Goal: Check status: Check status

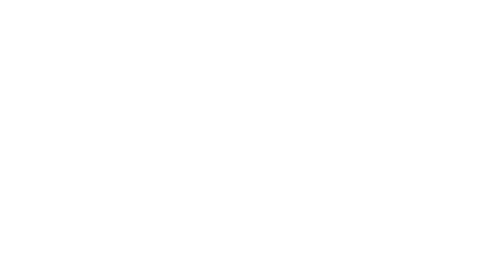
click at [182, 2] on html at bounding box center [241, 1] width 482 height 2
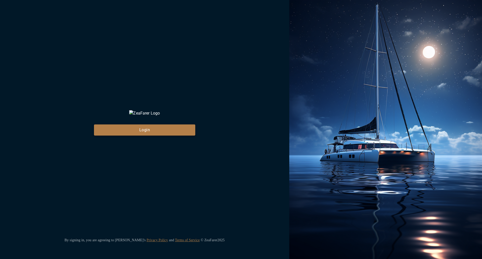
click at [172, 135] on button "Login" at bounding box center [144, 129] width 101 height 11
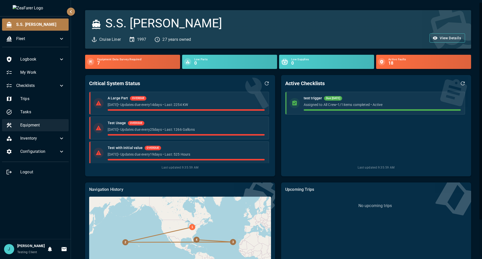
click at [55, 119] on ul "Logbook My Work Checklists Trips Tasks Equipment Inventory Configuration Logout" at bounding box center [35, 116] width 71 height 130
click at [33, 125] on span "Equipment" at bounding box center [42, 125] width 44 height 6
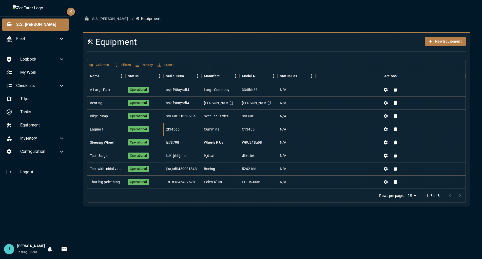
click at [195, 132] on div "2f346d6" at bounding box center [182, 129] width 38 height 13
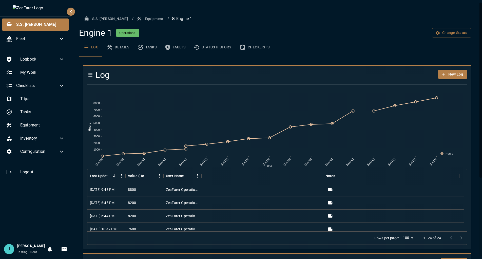
click at [247, 48] on button "Checklists" at bounding box center [254, 47] width 38 height 18
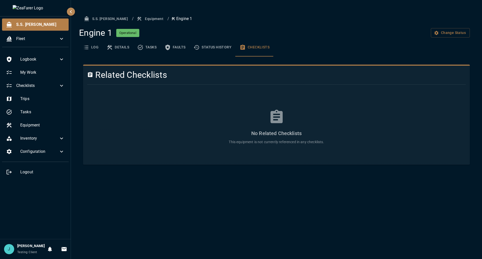
click at [241, 49] on icon "basic tabs example" at bounding box center [242, 47] width 5 height 5
click at [208, 49] on button "Status History" at bounding box center [212, 47] width 46 height 18
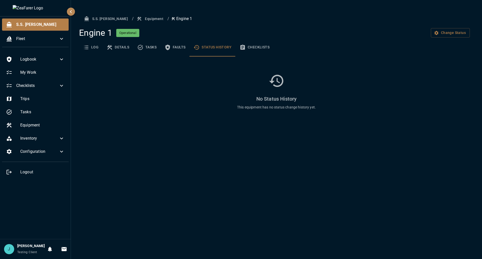
click at [179, 50] on button "Faults" at bounding box center [174, 47] width 29 height 18
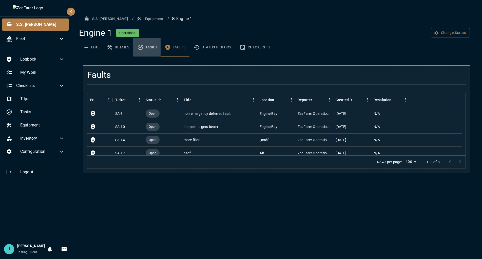
click at [138, 47] on icon "basic tabs example" at bounding box center [140, 47] width 6 height 6
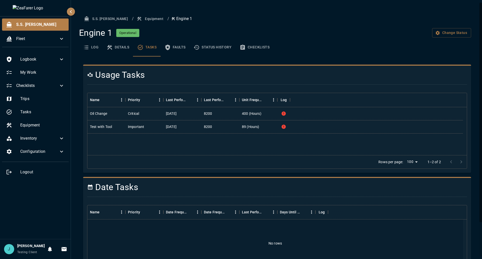
click at [103, 46] on button "Details" at bounding box center [118, 47] width 31 height 18
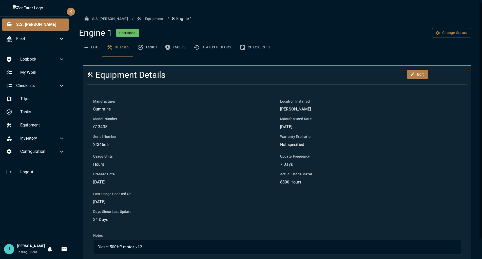
click at [67, 46] on ul "S.S. Anne Fleet" at bounding box center [35, 33] width 71 height 35
click at [92, 48] on button "Log" at bounding box center [91, 47] width 24 height 18
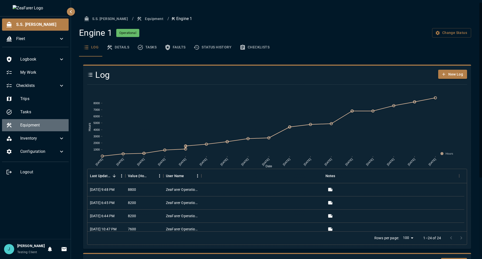
click at [33, 122] on div "Equipment" at bounding box center [35, 125] width 67 height 12
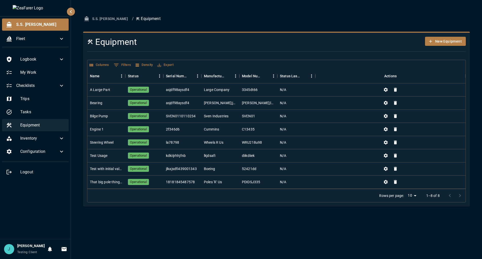
click at [42, 128] on span "Equipment" at bounding box center [42, 125] width 44 height 6
click at [187, 132] on div "2f346d6" at bounding box center [182, 129] width 38 height 13
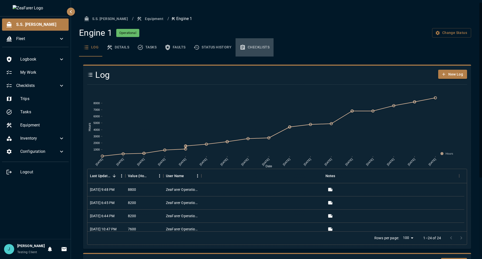
click at [253, 49] on button "Checklists" at bounding box center [254, 47] width 38 height 18
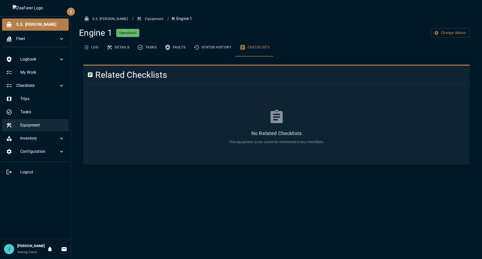
click at [49, 122] on span "Equipment" at bounding box center [42, 125] width 44 height 6
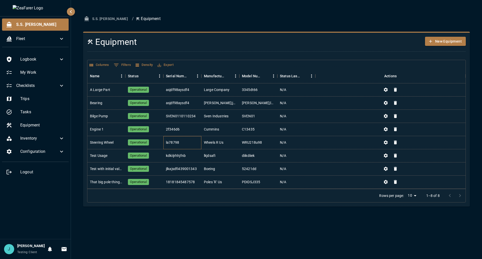
click at [178, 143] on div "la78798" at bounding box center [172, 142] width 13 height 5
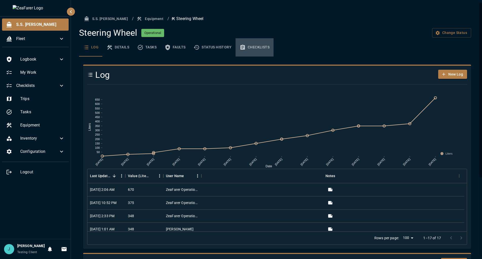
click at [258, 42] on button "Checklists" at bounding box center [254, 47] width 38 height 18
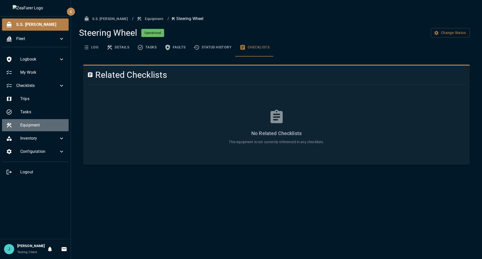
click at [44, 124] on span "Equipment" at bounding box center [42, 125] width 44 height 6
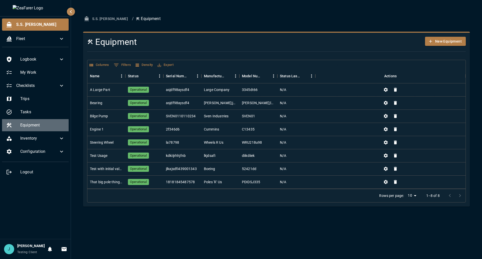
click at [46, 129] on div "Equipment" at bounding box center [35, 125] width 67 height 12
click at [34, 121] on div "Equipment" at bounding box center [35, 125] width 67 height 12
click at [197, 148] on div "la78798" at bounding box center [182, 142] width 38 height 13
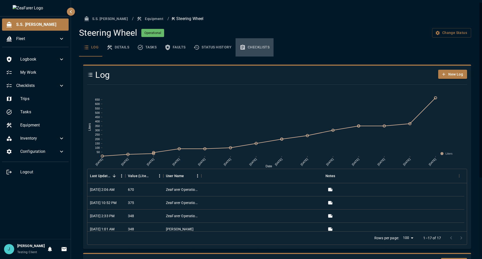
click at [253, 47] on button "Checklists" at bounding box center [254, 47] width 38 height 18
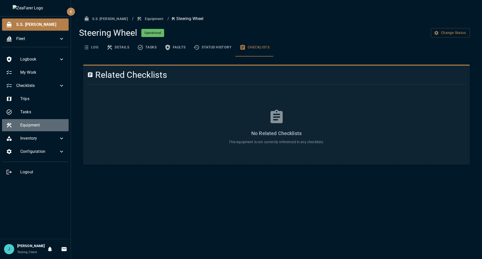
click at [46, 126] on span "Equipment" at bounding box center [42, 125] width 44 height 6
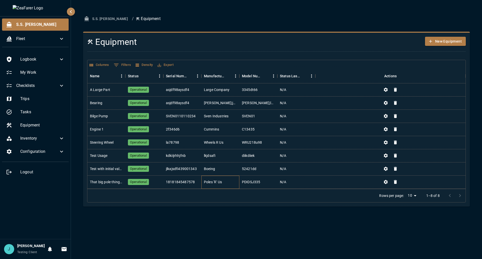
click at [205, 183] on div "Poles 'R' Us" at bounding box center [213, 181] width 18 height 5
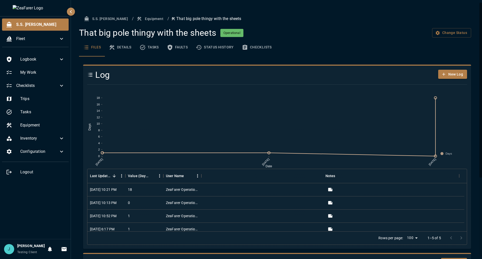
click at [253, 48] on button "Checklists" at bounding box center [257, 47] width 38 height 18
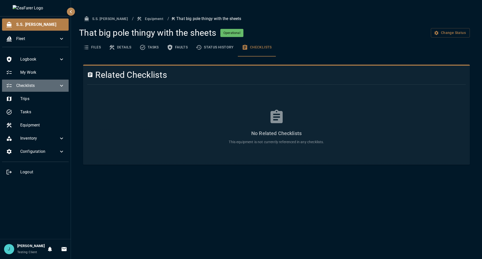
click at [46, 88] on span "Checklists" at bounding box center [37, 86] width 42 height 6
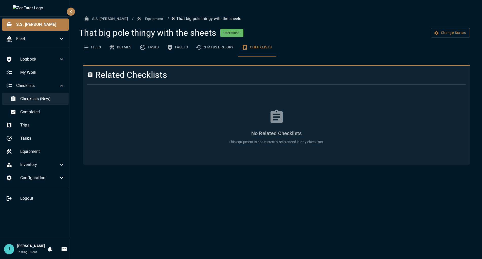
click at [43, 98] on span "Checklists (New)" at bounding box center [42, 99] width 44 height 6
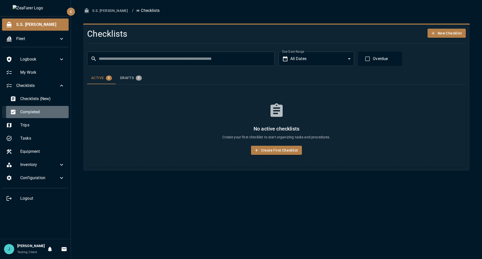
click at [41, 111] on span "Completed" at bounding box center [42, 112] width 44 height 6
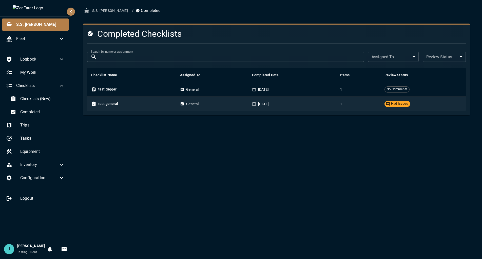
click at [171, 108] on td "test general" at bounding box center [131, 103] width 89 height 14
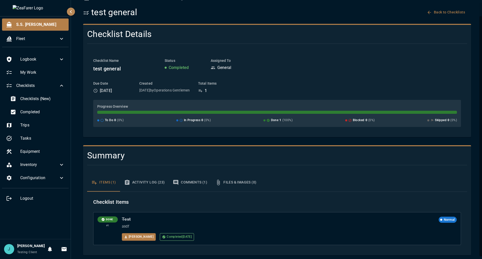
scroll to position [15, 0]
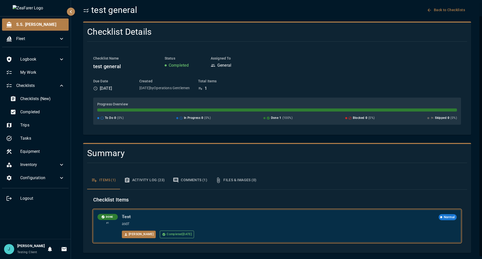
click at [215, 231] on div "Jon Completed 8/20/2025" at bounding box center [289, 234] width 335 height 8
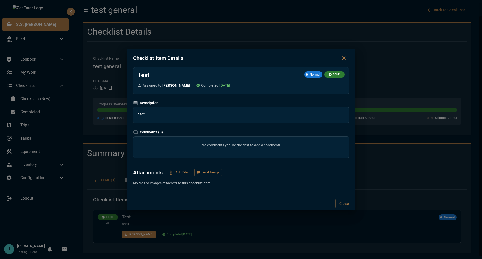
click at [242, 232] on div "Checklist Item Details Test Normal DONE Assigned to Jon Completed 8/20/2025 Des…" at bounding box center [241, 129] width 482 height 259
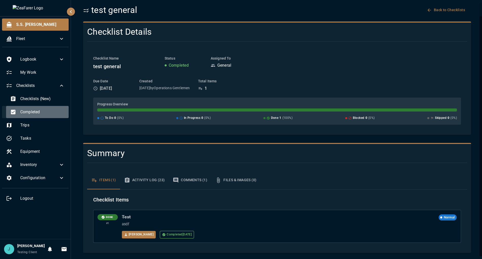
click at [45, 109] on div "Completed" at bounding box center [37, 112] width 63 height 12
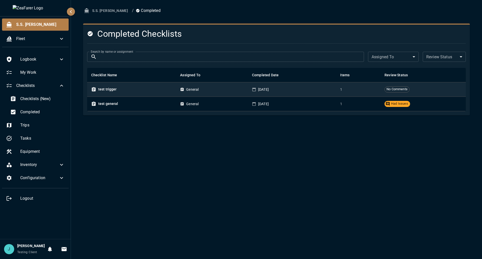
click at [152, 91] on div "test trigger" at bounding box center [131, 90] width 81 height 6
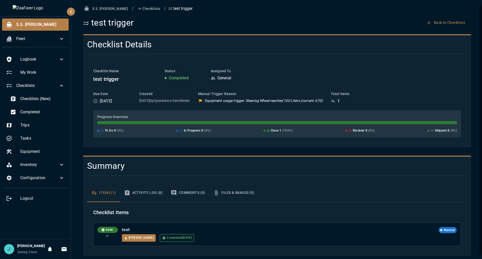
scroll to position [5, 0]
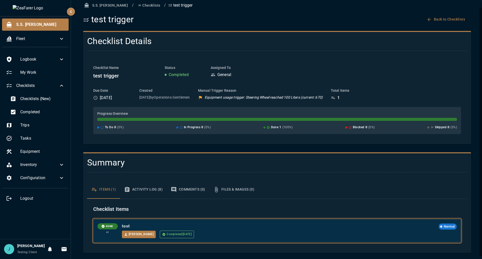
click at [246, 237] on div "Jon Completed 9/8/2025" at bounding box center [289, 234] width 335 height 8
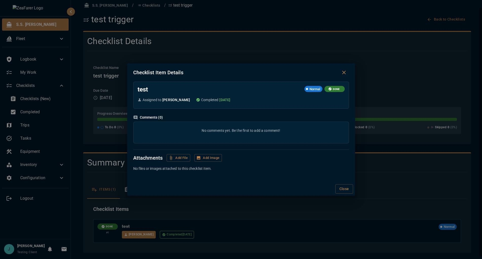
click at [244, 223] on div "Checklist Item Details test Normal DONE Assigned to Jon Completed 9/8/2025 Comm…" at bounding box center [241, 129] width 482 height 259
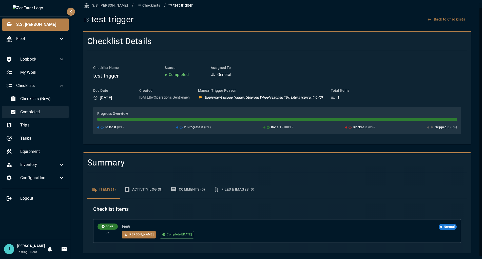
click at [36, 110] on span "Completed" at bounding box center [42, 112] width 44 height 6
